Goal: Consume media (video, audio)

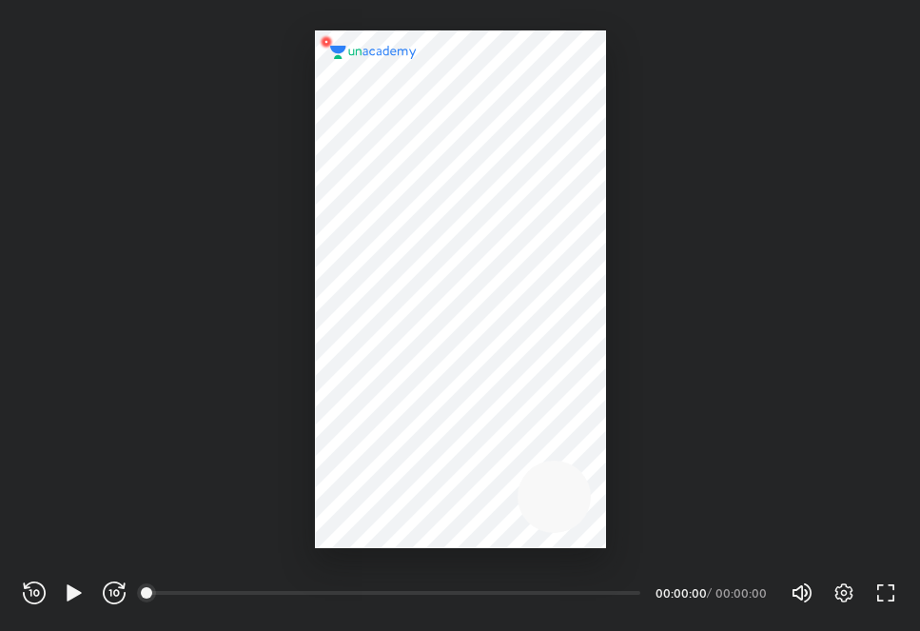
scroll to position [631, 920]
click at [78, 582] on icon "button" at bounding box center [74, 592] width 23 height 23
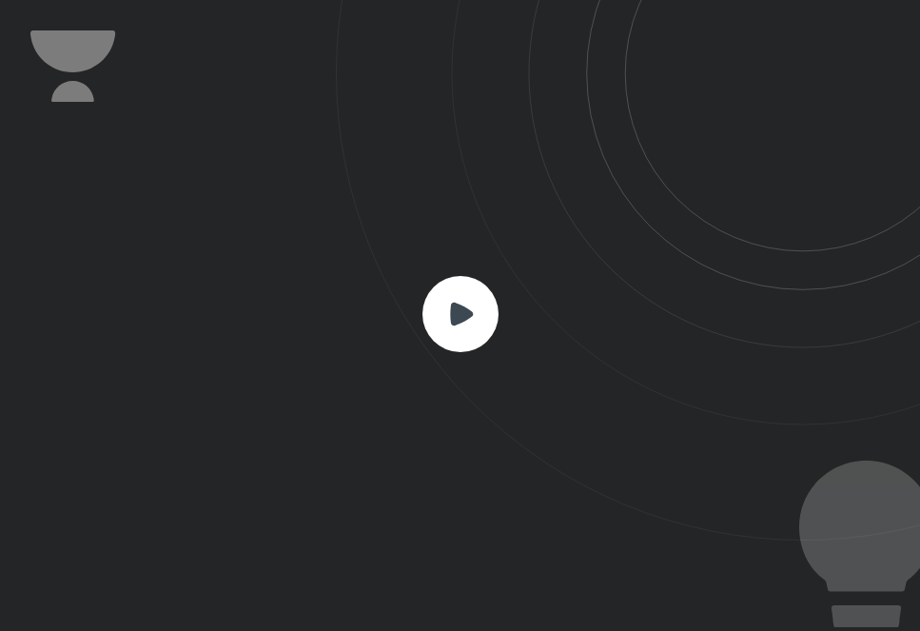
click at [446, 328] on rect at bounding box center [460, 314] width 76 height 76
click at [468, 304] on rect at bounding box center [460, 314] width 76 height 76
click at [440, 303] on rect at bounding box center [460, 314] width 76 height 76
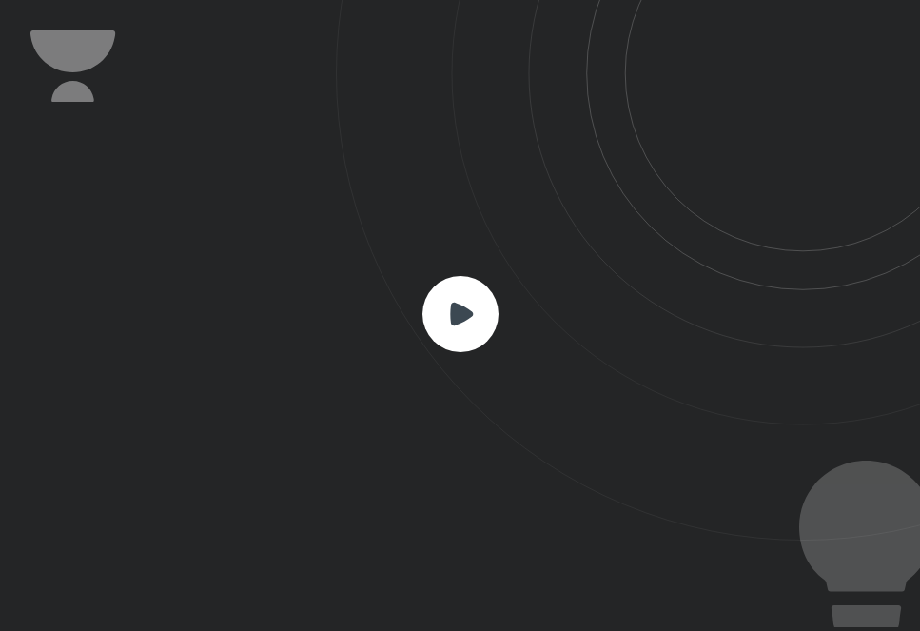
click at [421, 325] on icon at bounding box center [628, 270] width 584 height 540
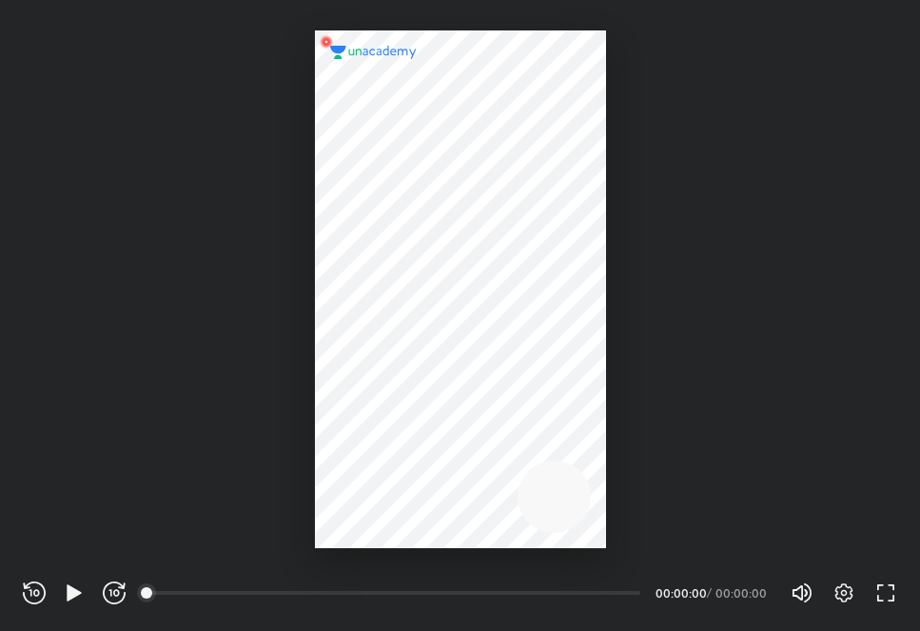
scroll to position [631, 920]
click at [78, 592] on icon "button" at bounding box center [74, 592] width 14 height 16
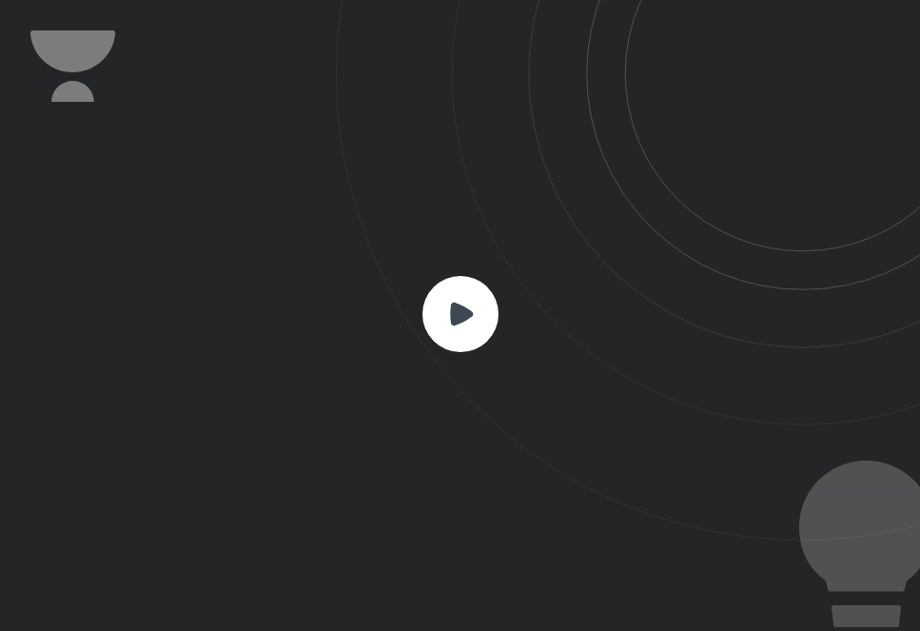
click at [456, 318] on icon at bounding box center [461, 313] width 23 height 23
